Goal: Information Seeking & Learning: Stay updated

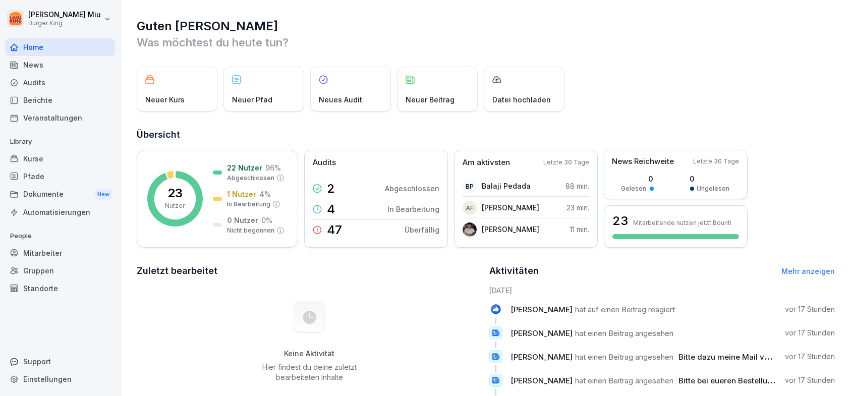
click at [53, 66] on div "News" at bounding box center [60, 65] width 110 height 18
click at [46, 65] on div "News" at bounding box center [60, 65] width 110 height 18
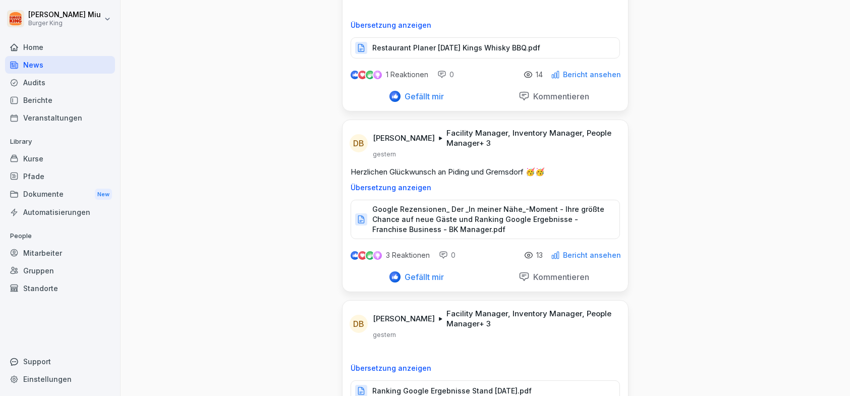
scroll to position [756, 0]
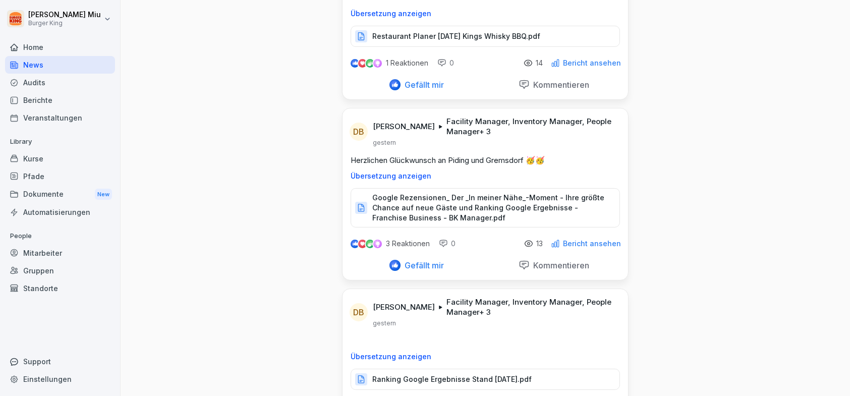
click at [451, 208] on p "Google Rezensionen_ Der _In meiner Nähe_-Moment - Ihre größte Chance auf neue G…" at bounding box center [490, 208] width 237 height 30
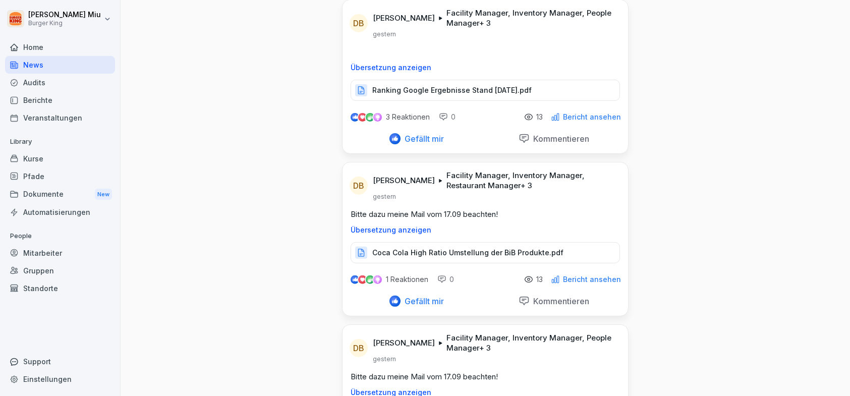
scroll to position [1059, 0]
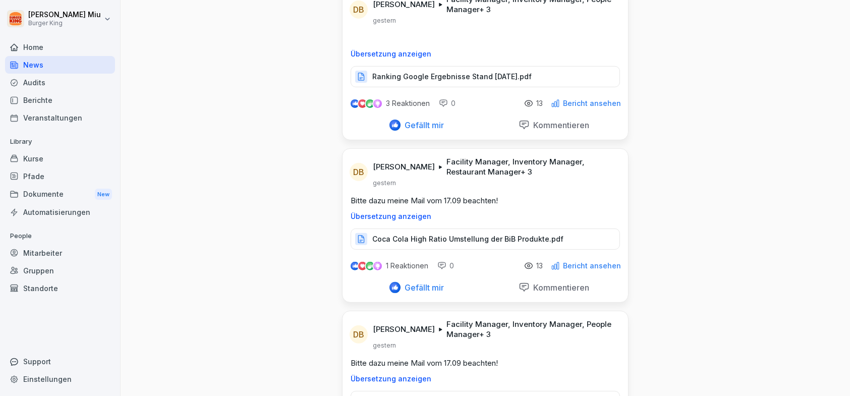
click at [425, 237] on p "Coca Cola High Ratio Umstellung der BiB Produkte.pdf" at bounding box center [467, 239] width 191 height 10
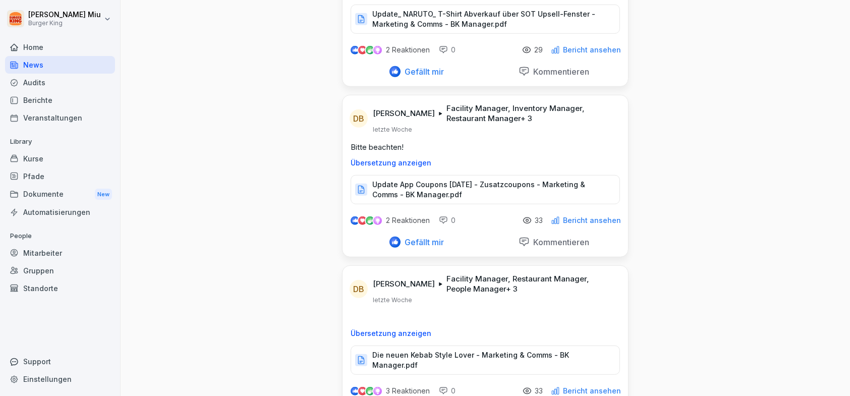
scroll to position [2017, 0]
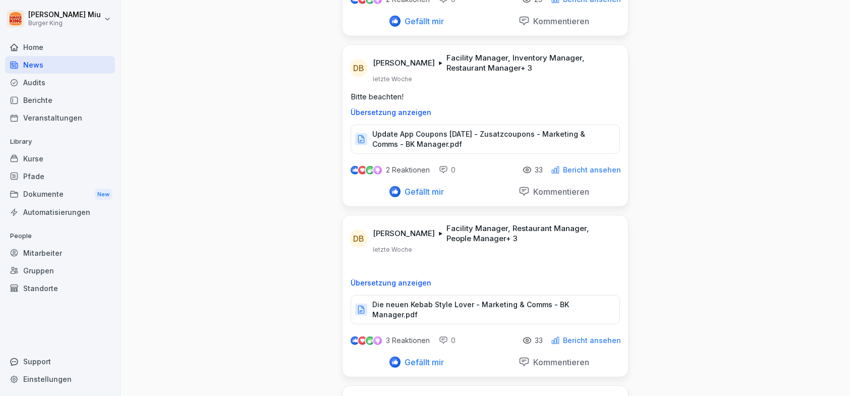
click at [400, 300] on p "Die neuen Kebab Style Lover - Marketing & Comms - BK Manager.pdf" at bounding box center [490, 310] width 237 height 20
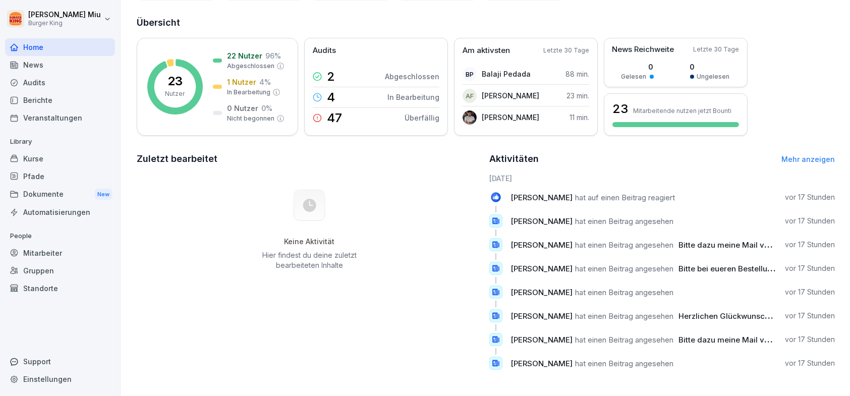
scroll to position [119, 0]
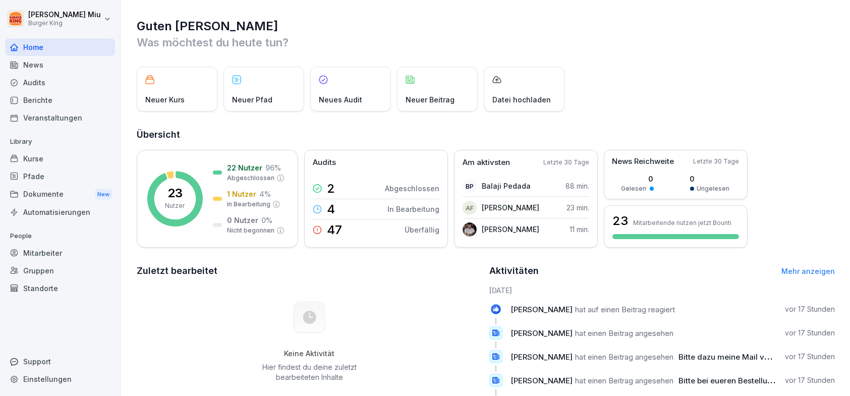
click at [34, 66] on div "News" at bounding box center [60, 65] width 110 height 18
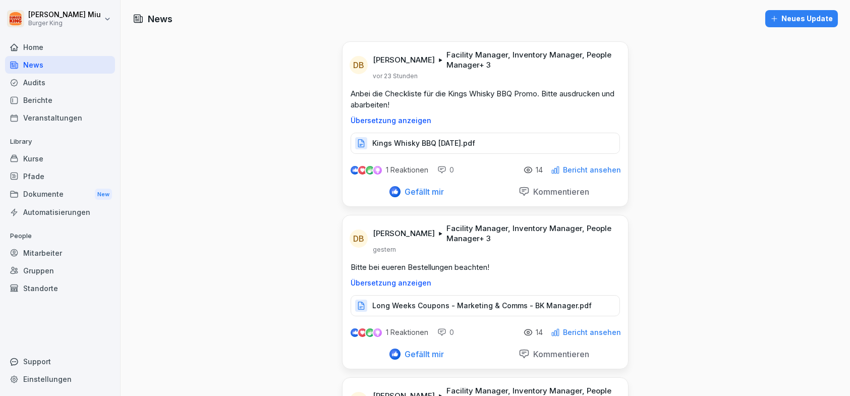
click at [44, 80] on div "Audits" at bounding box center [60, 83] width 110 height 18
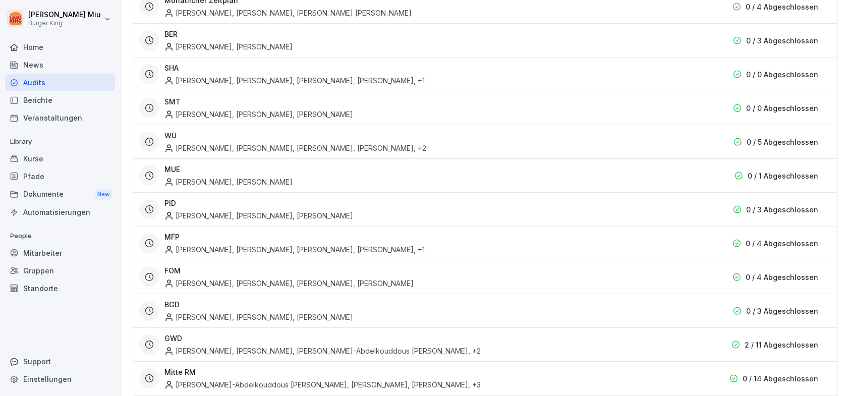
scroll to position [213, 0]
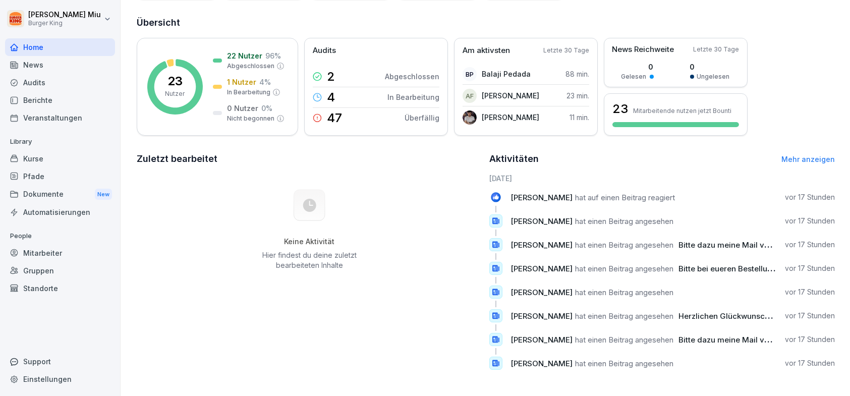
scroll to position [119, 0]
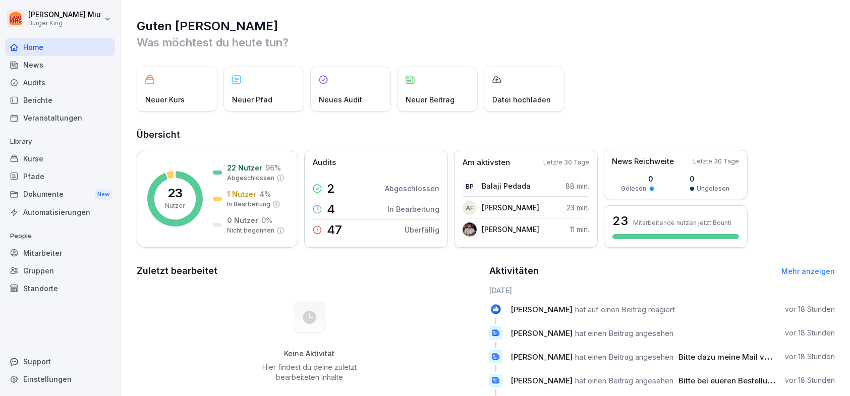
click at [35, 65] on div "News" at bounding box center [60, 65] width 110 height 18
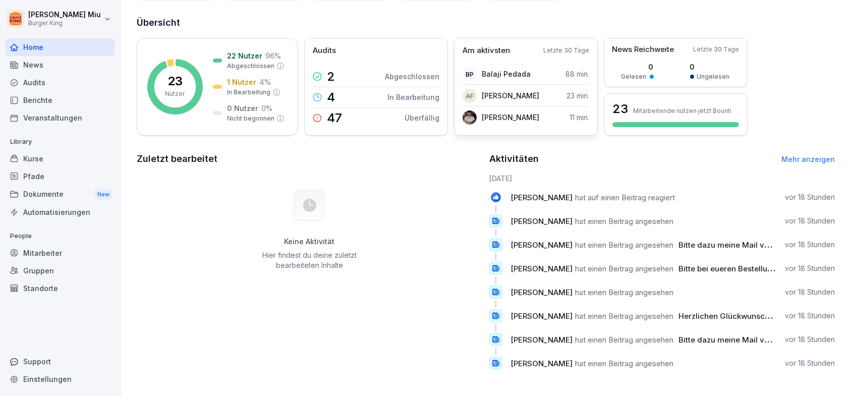
scroll to position [119, 0]
click at [798, 155] on link "Mehr anzeigen" at bounding box center [807, 159] width 53 height 9
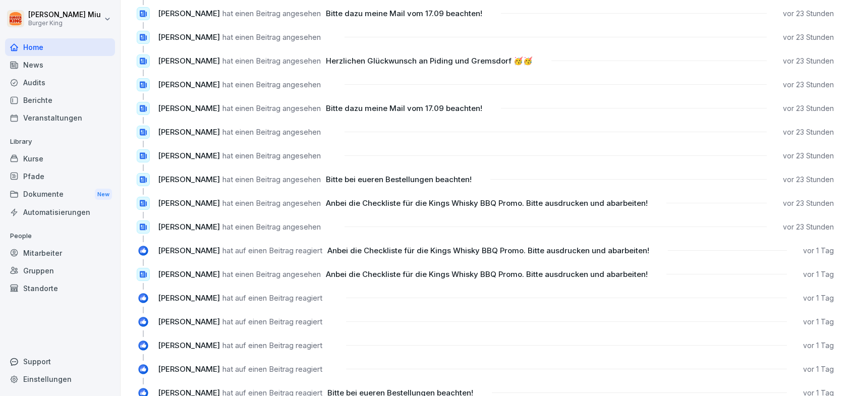
scroll to position [807, 0]
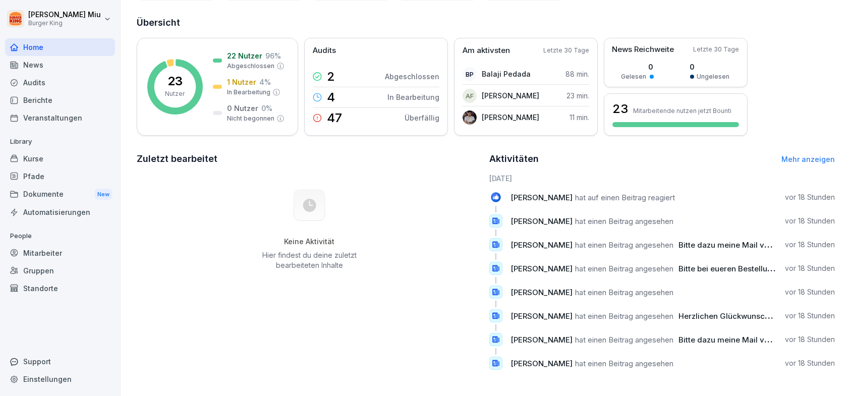
scroll to position [119, 0]
